Goal: Use online tool/utility

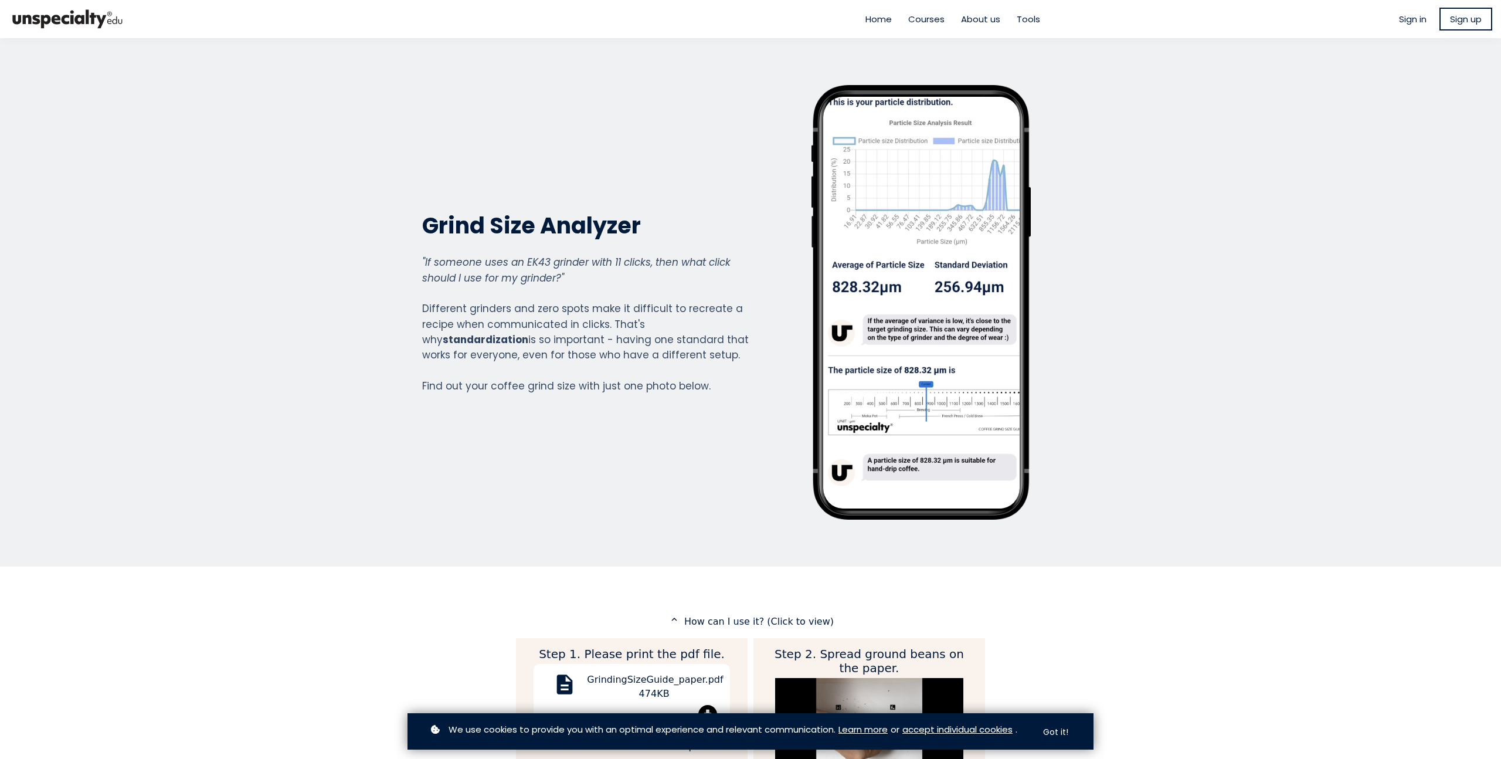
scroll to position [1298, 469]
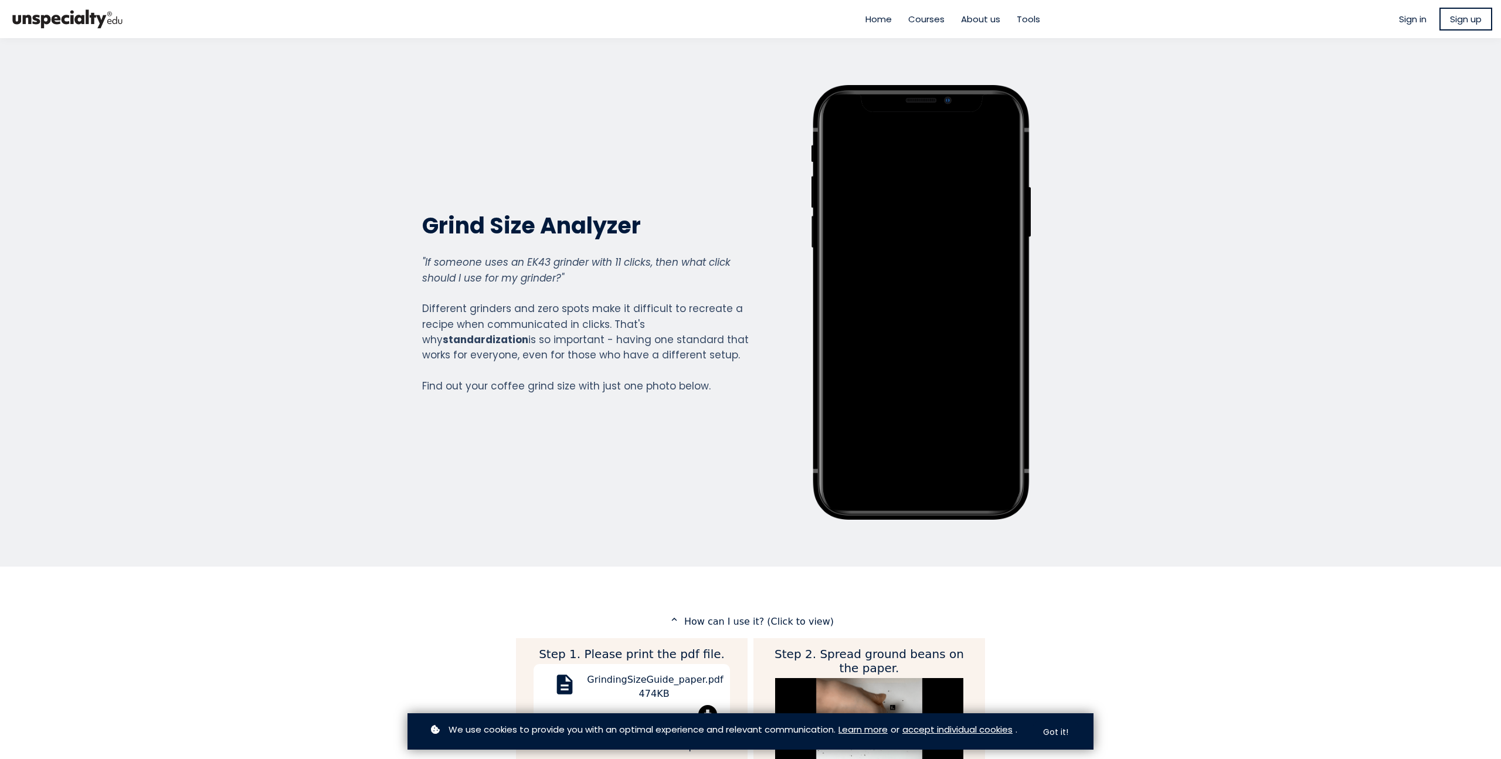
click at [1030, 16] on span "Tools" at bounding box center [1028, 18] width 23 height 13
